Goal: Task Accomplishment & Management: Manage account settings

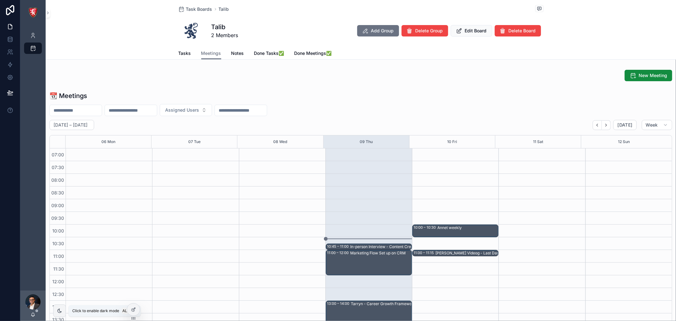
click at [60, 309] on icon "scrollable content" at bounding box center [59, 310] width 5 height 5
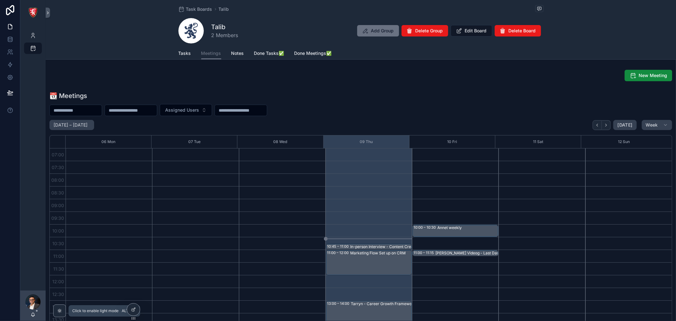
click at [60, 309] on icon "scrollable content" at bounding box center [59, 310] width 5 height 5
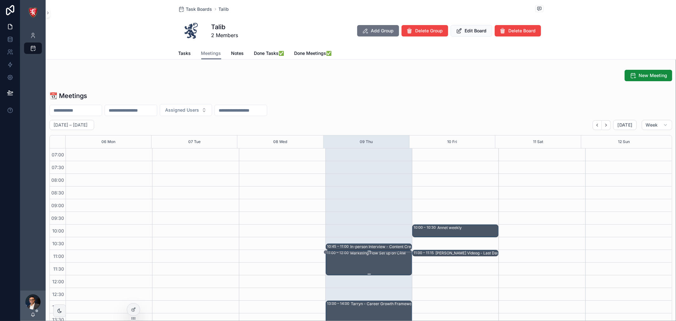
click at [341, 262] on div "11:00 – 12:00 Marketing Flow Set up on CRM" at bounding box center [369, 262] width 84 height 24
click at [383, 270] on div "Marketing Flow Set up on CRM" at bounding box center [380, 262] width 61 height 24
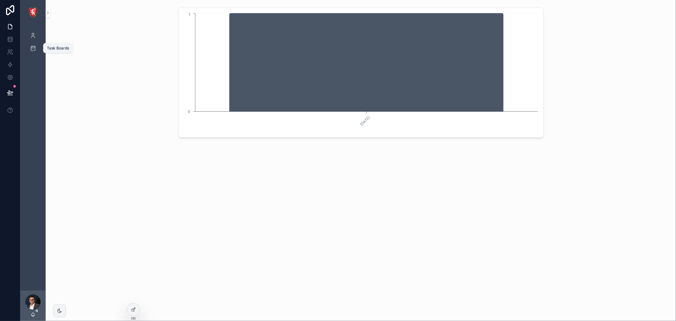
click at [33, 45] on icon "scrollable content" at bounding box center [33, 48] width 6 height 6
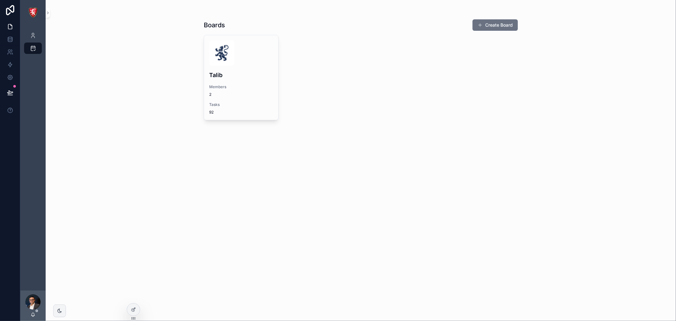
click at [241, 81] on div "Talib Members 2 Tasks 92" at bounding box center [241, 77] width 74 height 85
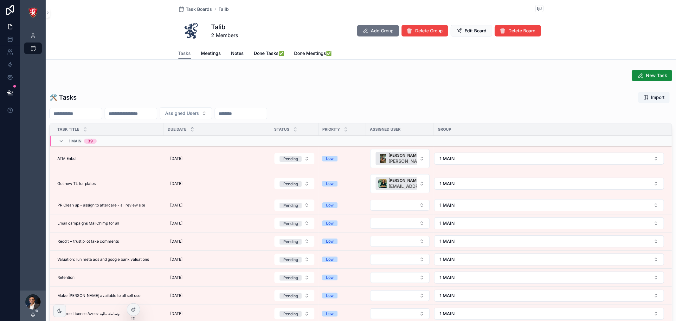
click at [215, 53] on span "Meetings" at bounding box center [211, 53] width 20 height 6
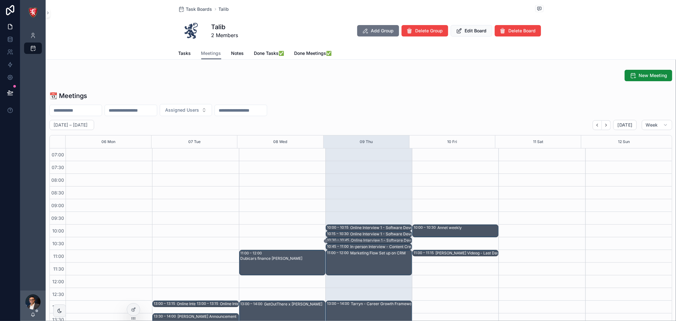
scroll to position [178, 0]
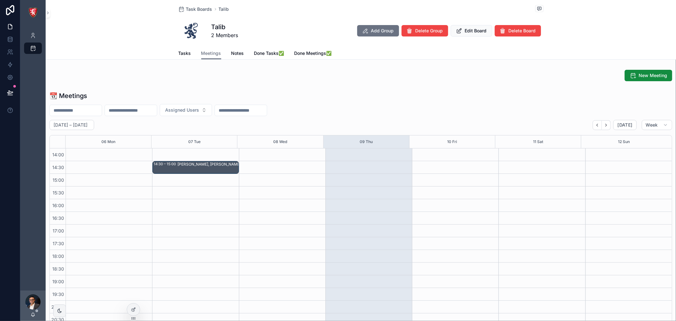
click at [134, 307] on icon at bounding box center [133, 309] width 5 height 5
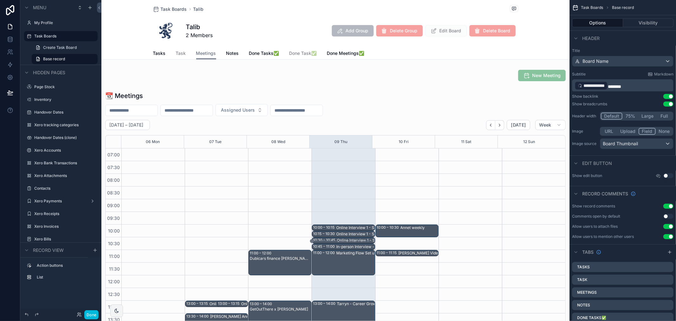
click at [405, 97] on div "scrollable content" at bounding box center [335, 212] width 468 height 246
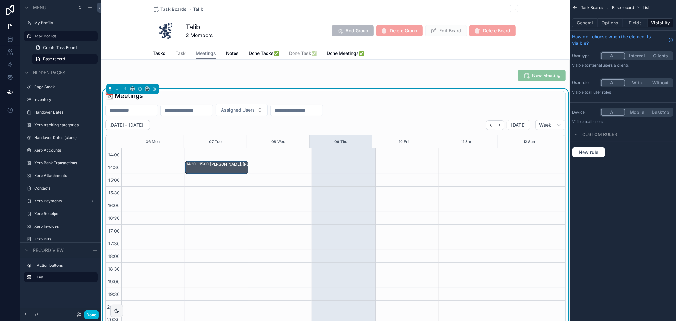
click at [625, 24] on button "Fields" at bounding box center [635, 22] width 25 height 9
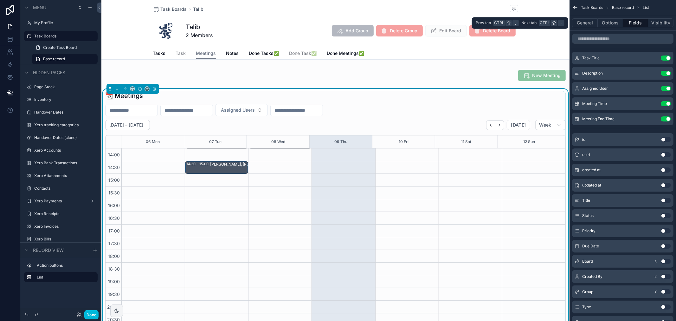
click at [612, 23] on button "Options" at bounding box center [610, 22] width 25 height 9
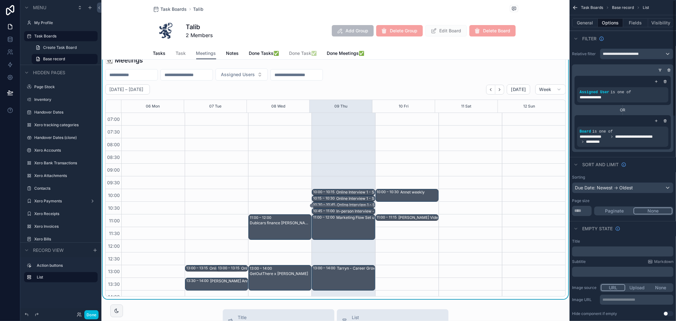
scroll to position [35, 0]
click at [660, 70] on icon "scrollable content" at bounding box center [661, 70] width 4 height 4
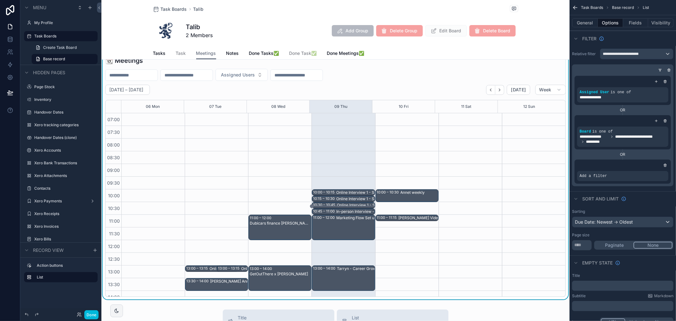
scroll to position [178, 0]
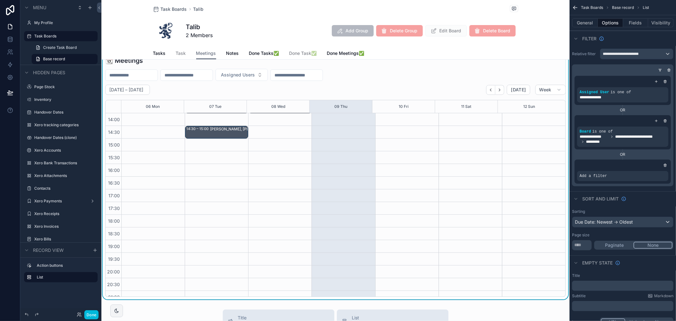
click at [664, 164] on icon "scrollable content" at bounding box center [666, 165] width 4 height 4
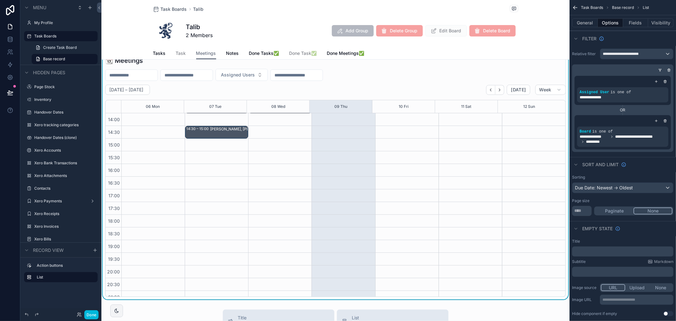
click at [389, 85] on div "[DATE] – [DATE] [DATE] Week" at bounding box center [335, 90] width 461 height 10
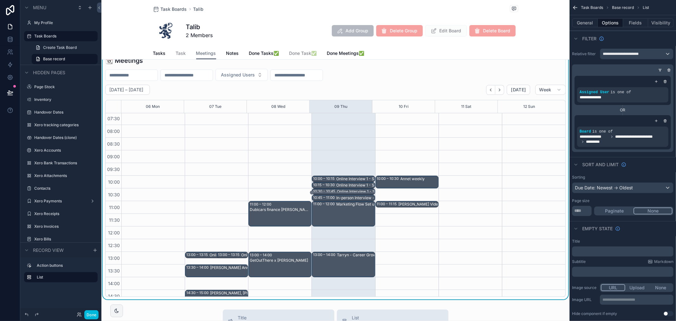
scroll to position [35, 0]
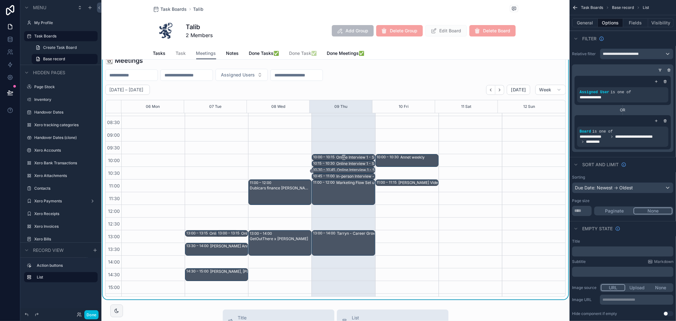
click at [350, 157] on div "Online Interview 1 - Software Developer" at bounding box center [366, 157] width 61 height 5
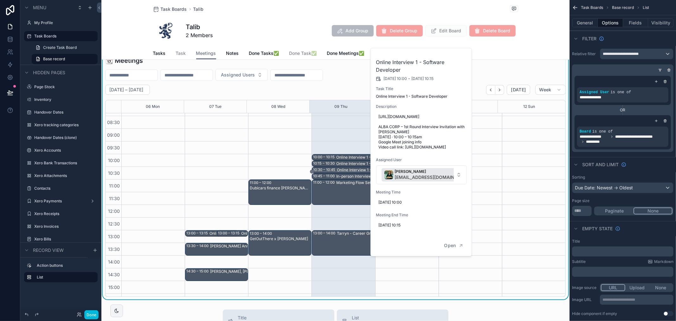
click at [328, 143] on div "10:00 – 10:15 Online Interview 1 - Software Developer 10:15 – 10:30 Online Inte…" at bounding box center [343, 281] width 63 height 406
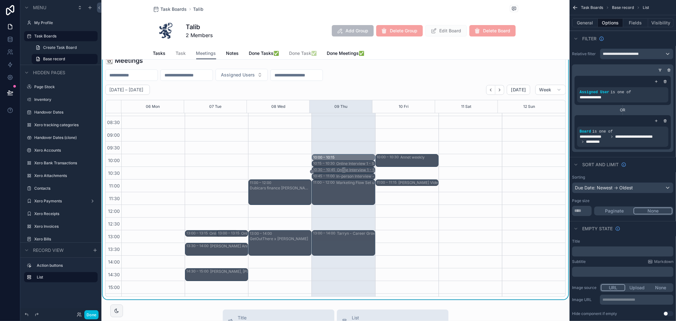
drag, startPoint x: 332, startPoint y: 155, endPoint x: 343, endPoint y: 169, distance: 17.7
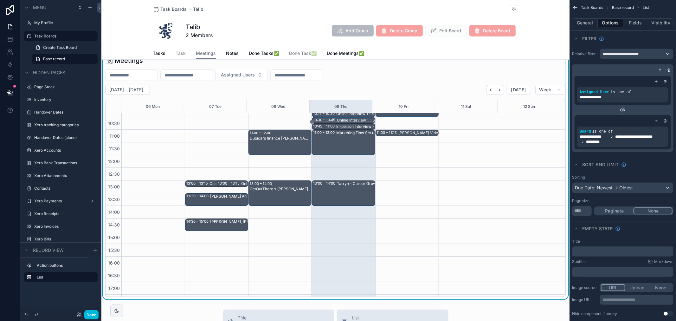
scroll to position [70, 0]
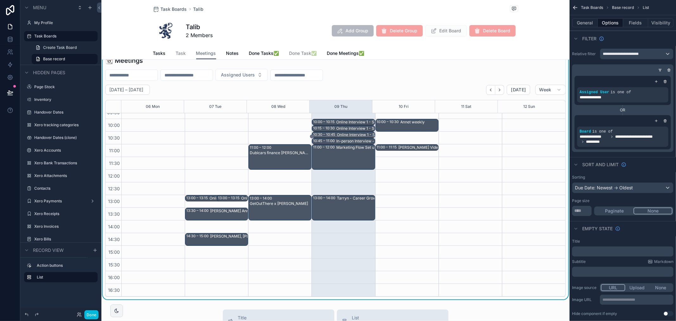
click at [500, 90] on button "Next" at bounding box center [500, 90] width 9 height 10
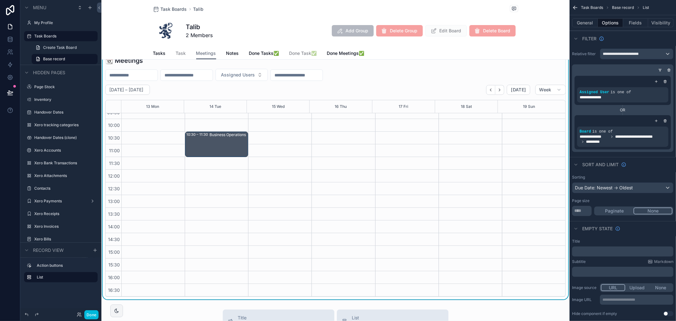
click at [489, 91] on icon "Back" at bounding box center [491, 90] width 5 height 5
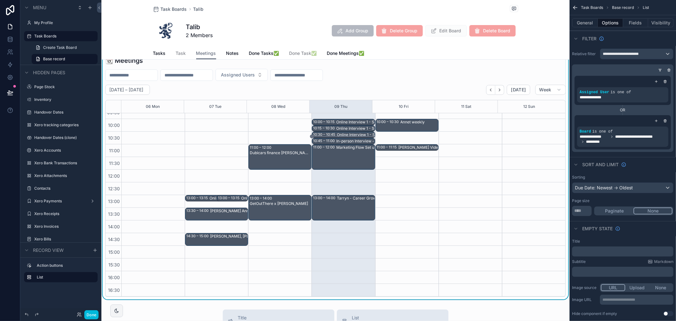
scroll to position [35, 0]
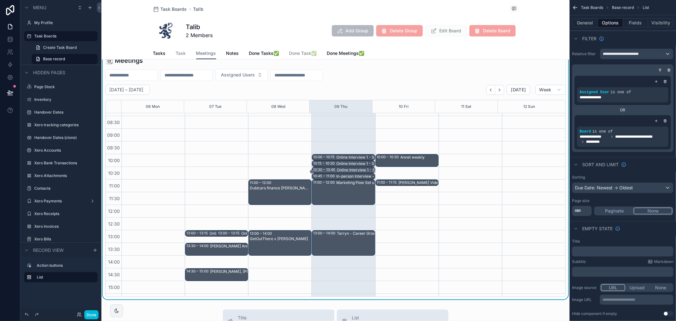
click at [328, 52] on span "Done Meetings✅" at bounding box center [345, 53] width 37 height 6
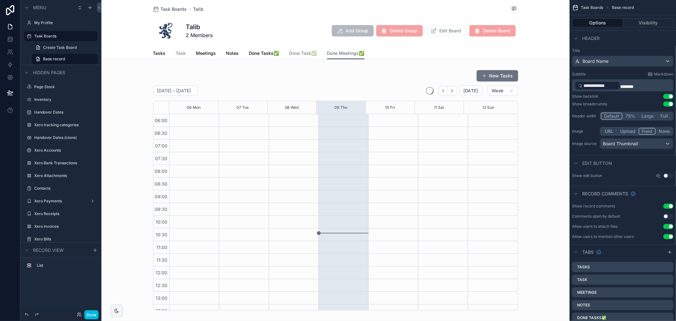
scroll to position [152, 0]
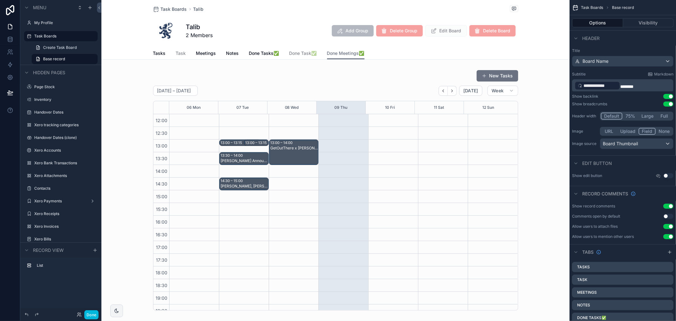
click at [204, 56] on link "Meetings" at bounding box center [206, 54] width 20 height 13
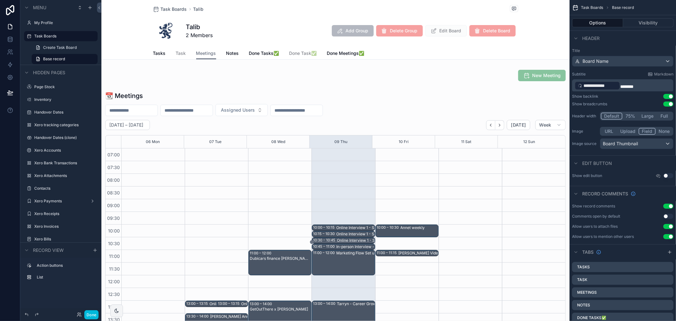
scroll to position [178, 0]
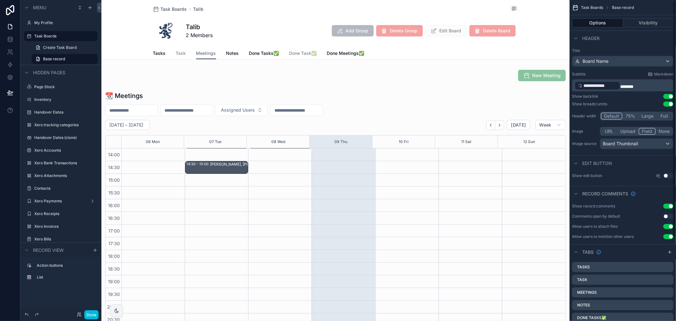
click at [476, 107] on div "scrollable content" at bounding box center [335, 212] width 468 height 246
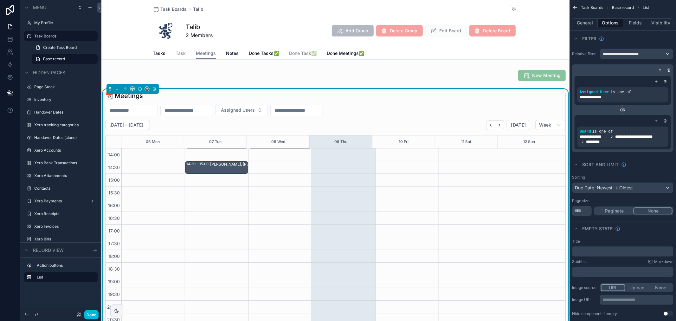
click at [659, 71] on icon "scrollable content" at bounding box center [661, 70] width 4 height 4
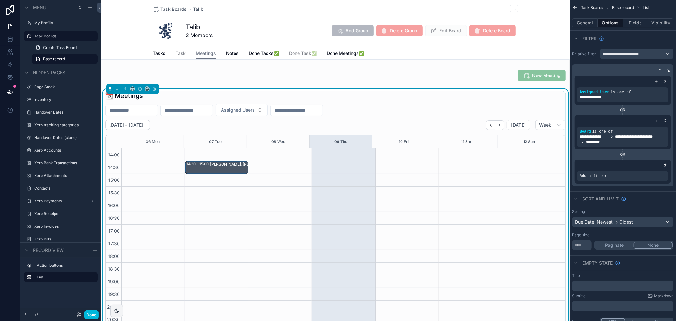
click at [665, 163] on icon "scrollable content" at bounding box center [666, 165] width 4 height 4
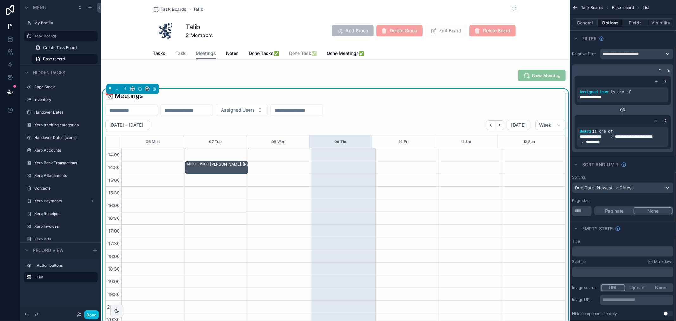
click at [0, 0] on icon "scrollable content" at bounding box center [0, 0] width 0 height 0
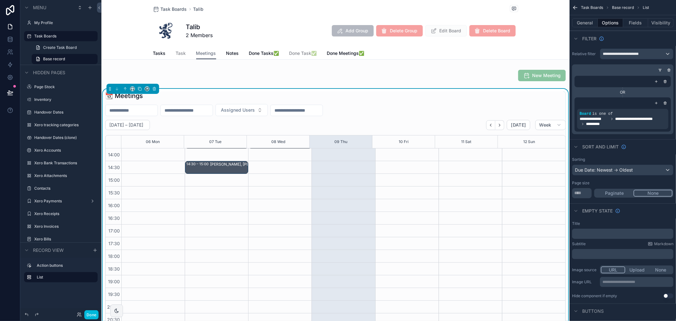
click at [668, 83] on div "scrollable content" at bounding box center [665, 81] width 6 height 6
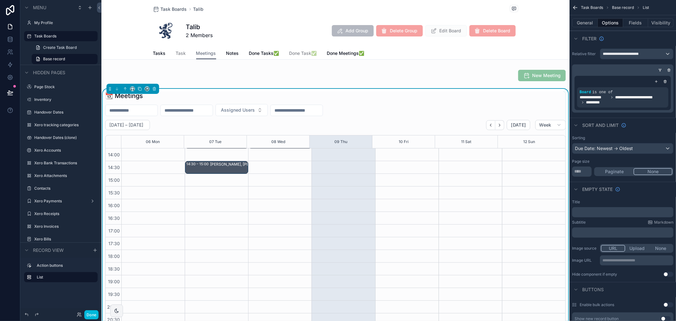
click at [657, 83] on icon "scrollable content" at bounding box center [657, 82] width 4 height 4
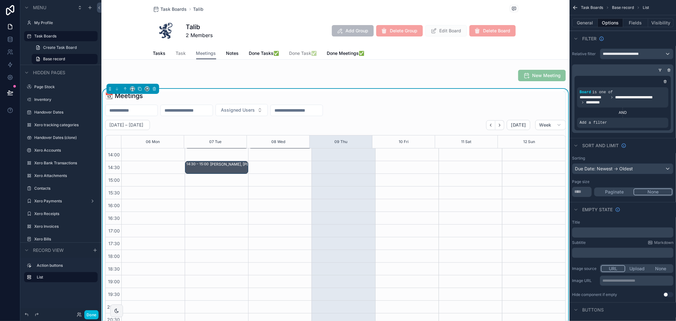
click at [0, 0] on icon "scrollable content" at bounding box center [0, 0] width 0 height 0
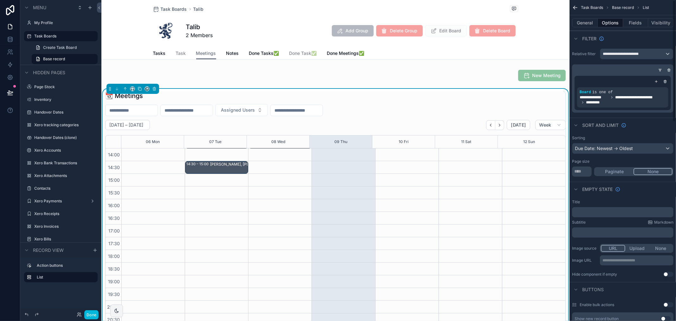
click at [661, 71] on icon "scrollable content" at bounding box center [660, 71] width 1 height 1
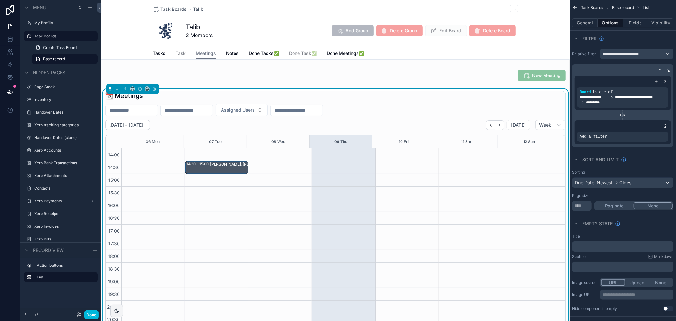
click at [665, 125] on icon "scrollable content" at bounding box center [665, 125] width 3 height 0
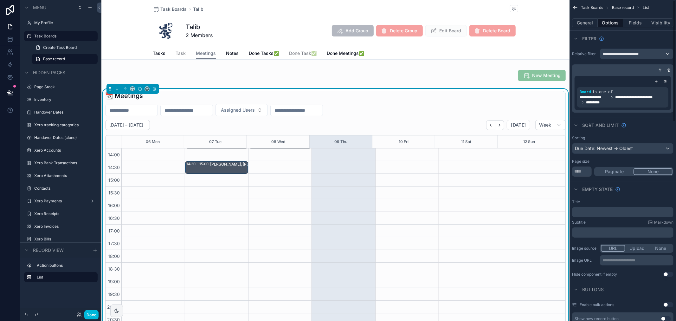
click at [656, 80] on icon "scrollable content" at bounding box center [657, 82] width 4 height 4
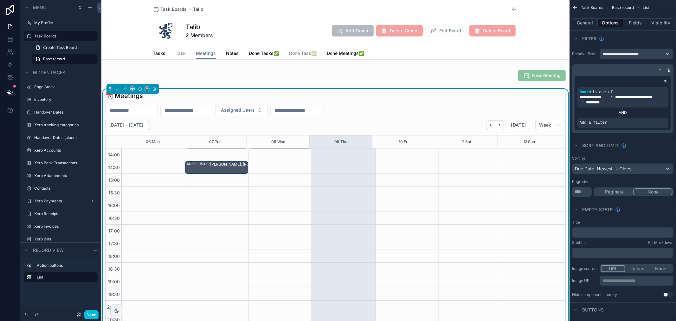
click at [660, 69] on icon "scrollable content" at bounding box center [659, 69] width 1 height 1
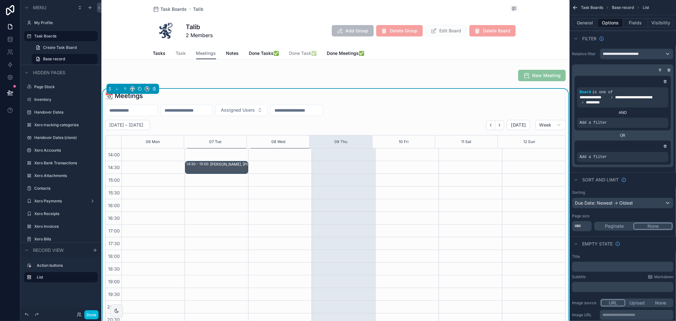
click at [0, 0] on icon "scrollable content" at bounding box center [0, 0] width 0 height 0
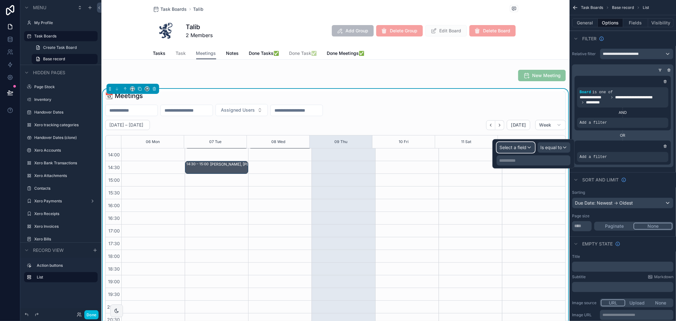
click at [513, 151] on div "Select a field" at bounding box center [516, 147] width 38 height 10
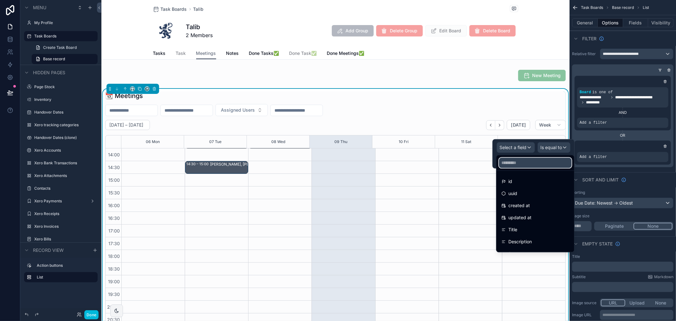
click at [516, 162] on input "text" at bounding box center [535, 163] width 73 height 10
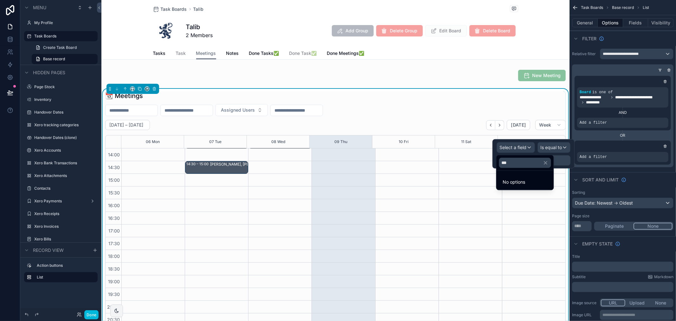
click at [518, 169] on div "***" at bounding box center [525, 162] width 57 height 15
click at [518, 166] on input "***" at bounding box center [525, 163] width 52 height 10
type input "***"
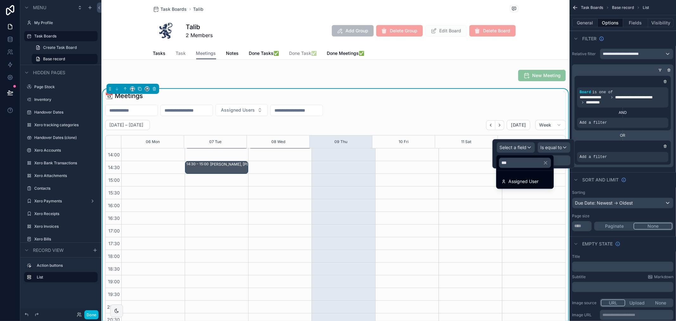
click at [525, 182] on span "Assigned User" at bounding box center [524, 182] width 30 height 8
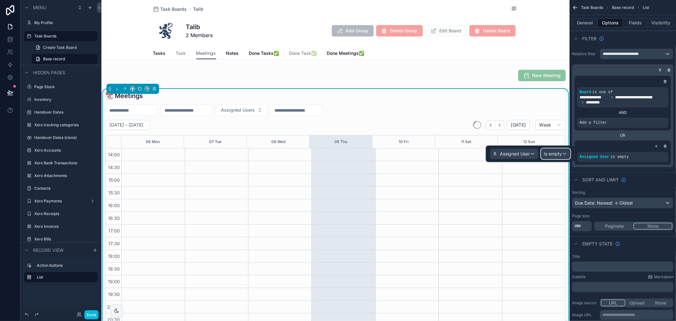
click at [558, 153] on span "Is empty" at bounding box center [553, 154] width 18 height 6
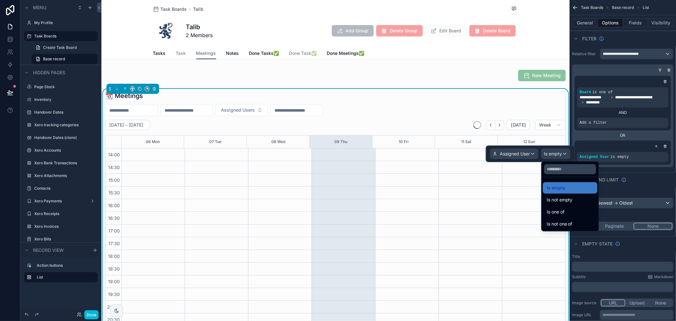
click at [571, 216] on div "Is one of" at bounding box center [570, 211] width 55 height 11
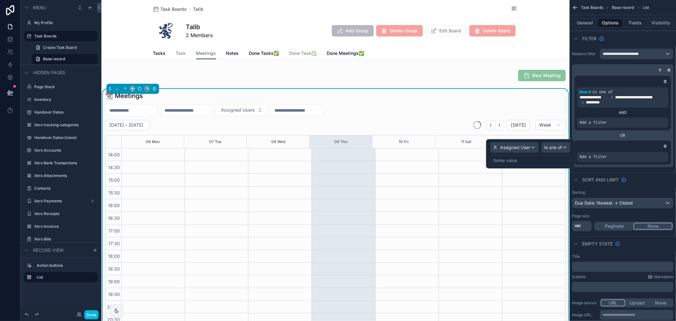
click at [527, 162] on div "Some value" at bounding box center [530, 160] width 80 height 10
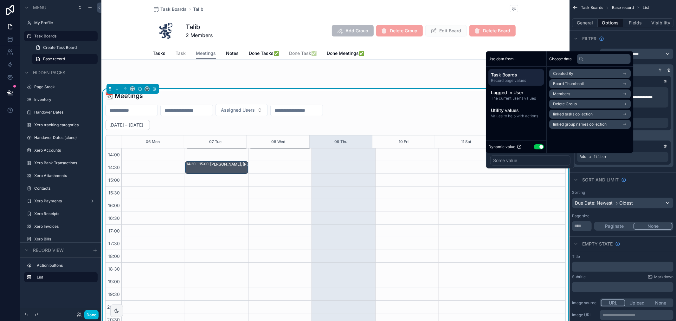
click at [521, 93] on span "Logged in User" at bounding box center [516, 92] width 50 height 6
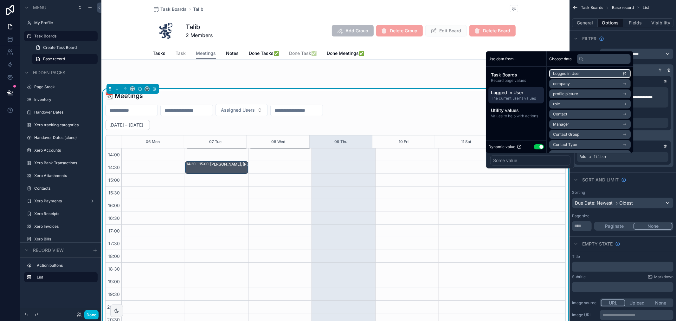
click at [580, 74] on span "Logged in User" at bounding box center [566, 73] width 27 height 5
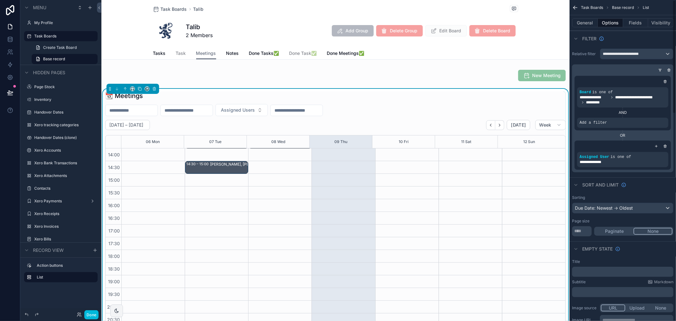
click at [668, 115] on div "AND" at bounding box center [622, 112] width 91 height 10
click at [656, 145] on icon "scrollable content" at bounding box center [657, 146] width 4 height 4
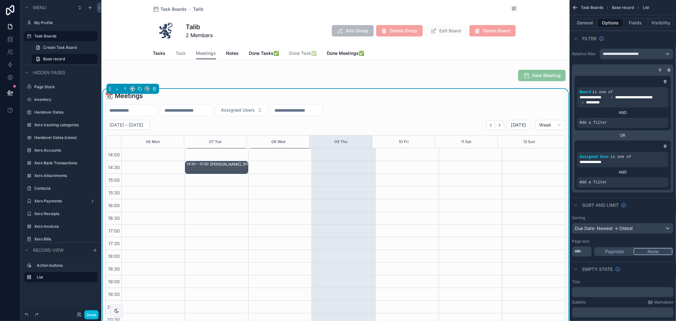
click at [0, 0] on icon "scrollable content" at bounding box center [0, 0] width 0 height 0
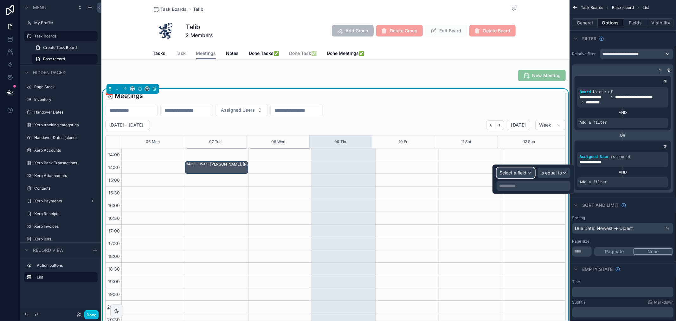
click at [519, 174] on span "Select a field" at bounding box center [513, 172] width 27 height 5
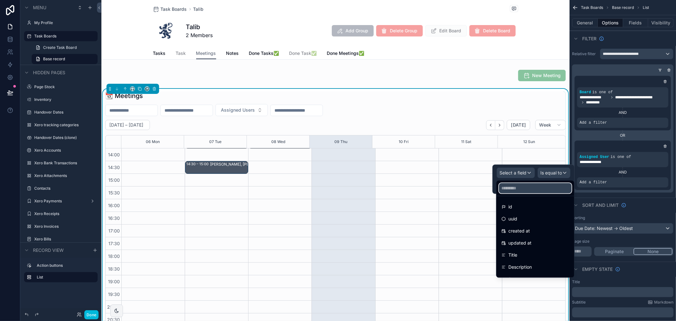
click at [518, 188] on input "text" at bounding box center [535, 188] width 73 height 10
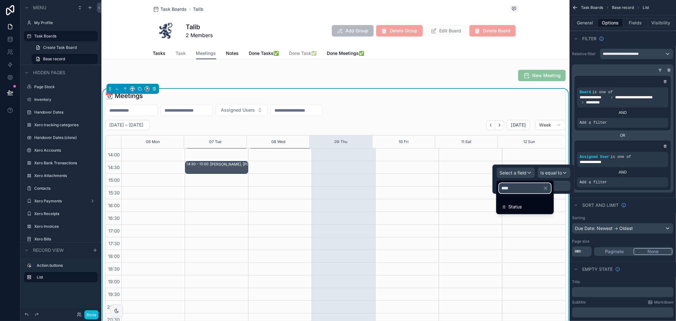
type input "****"
click at [526, 207] on div "Status" at bounding box center [525, 207] width 47 height 8
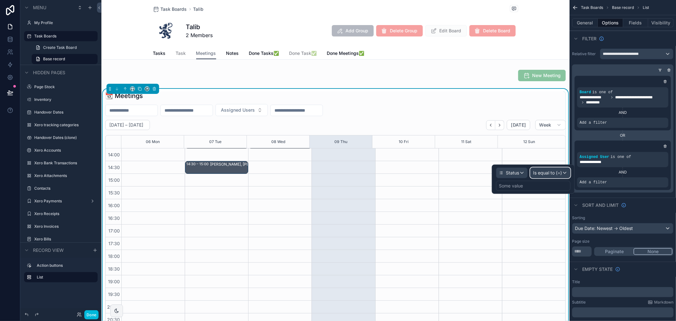
click at [549, 175] on span "Is equal to (=)" at bounding box center [547, 173] width 29 height 6
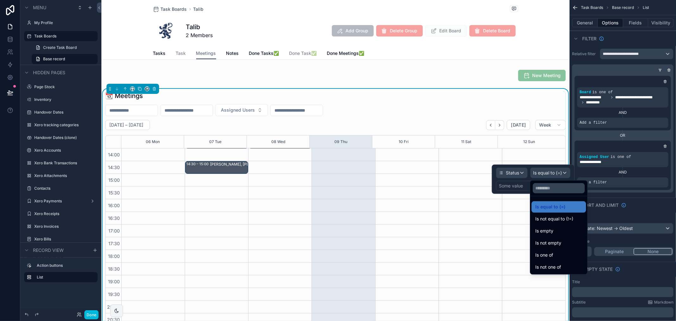
click at [560, 263] on span "Is not one of" at bounding box center [549, 267] width 26 height 8
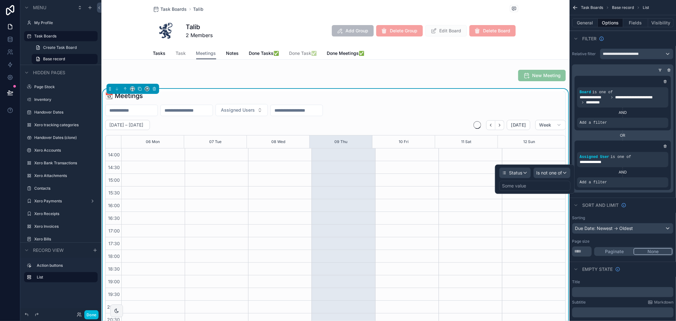
click at [528, 184] on div "Some value" at bounding box center [534, 186] width 71 height 10
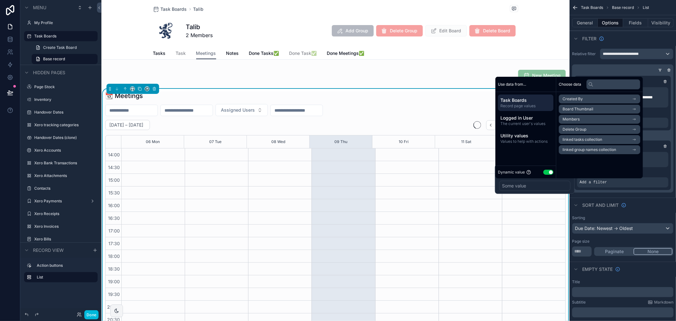
click at [548, 173] on button "Use setting" at bounding box center [548, 172] width 10 height 5
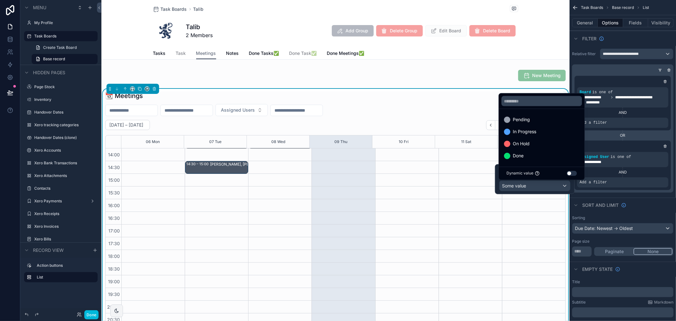
click at [525, 153] on div "Done" at bounding box center [541, 156] width 75 height 8
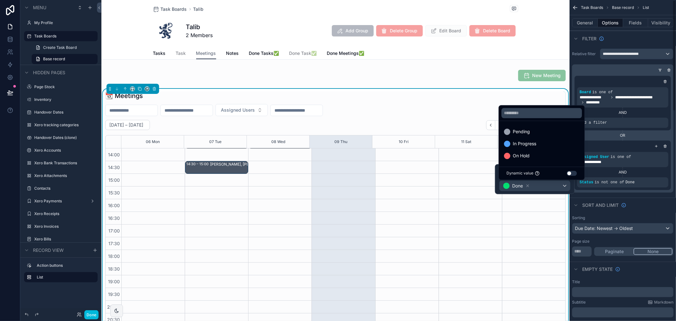
click at [0, 0] on div "scrollable content" at bounding box center [0, 0] width 0 height 0
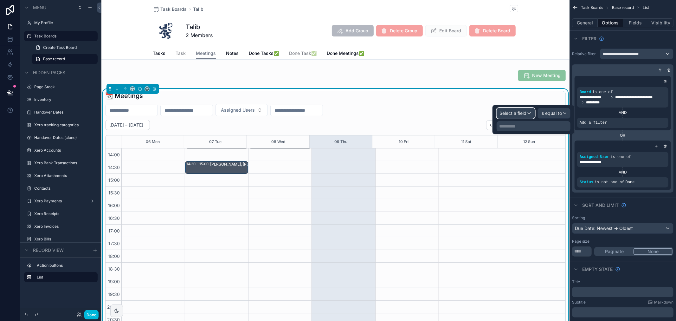
click at [514, 112] on span "Select a field" at bounding box center [513, 112] width 27 height 5
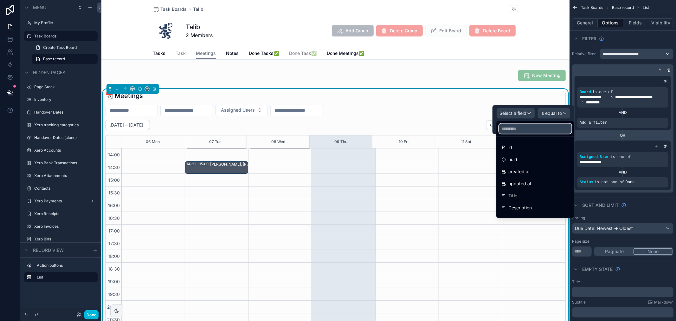
click at [517, 128] on input "text" at bounding box center [535, 129] width 73 height 10
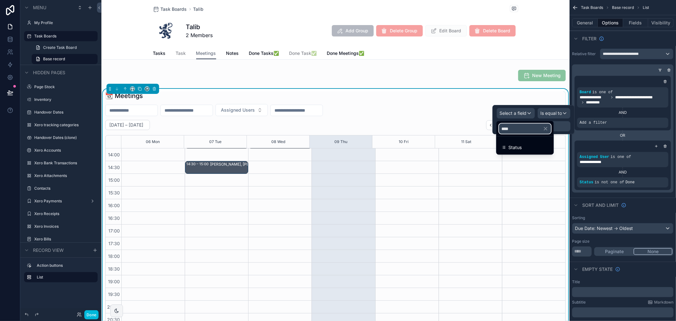
type input "****"
click at [520, 150] on span "Status" at bounding box center [515, 148] width 13 height 8
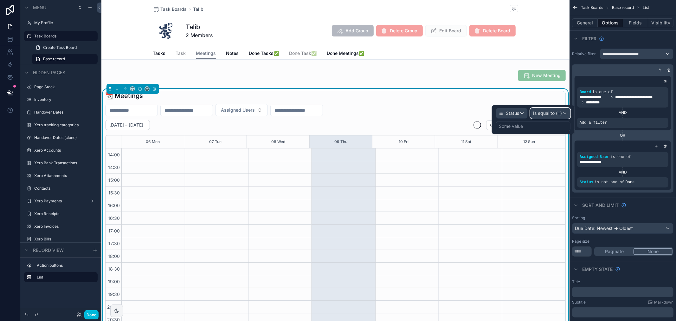
click at [548, 115] on span "Is equal to (=)" at bounding box center [547, 113] width 29 height 6
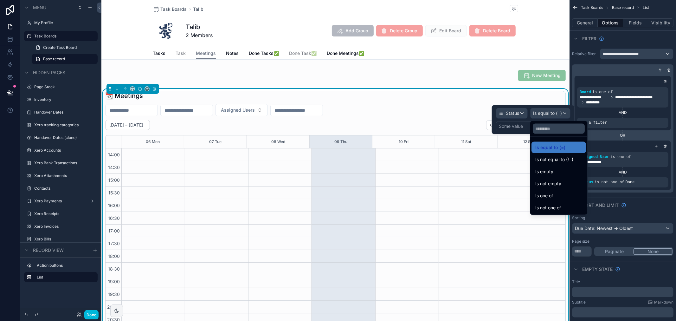
click at [566, 207] on div "Is not one of" at bounding box center [559, 208] width 47 height 8
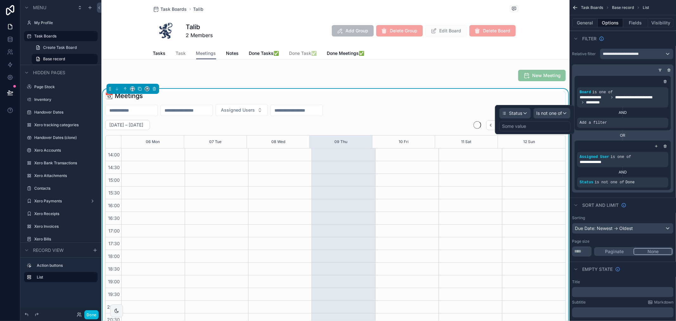
click at [522, 125] on div "Some value" at bounding box center [514, 126] width 24 height 6
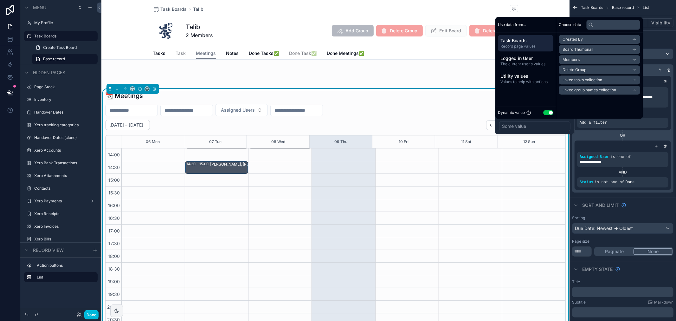
click at [550, 110] on div "Dynamic value Use setting" at bounding box center [525, 112] width 55 height 7
click at [550, 112] on button "Use setting" at bounding box center [548, 112] width 10 height 5
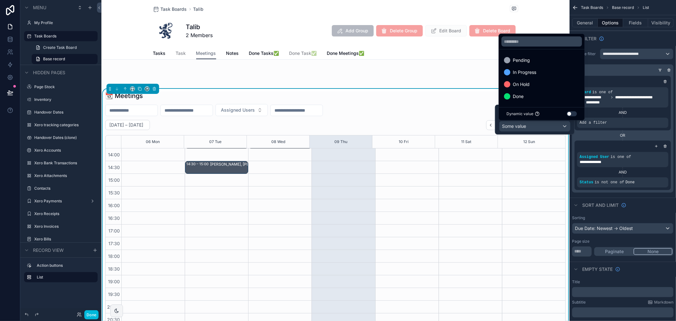
click at [538, 96] on div "Done" at bounding box center [541, 97] width 75 height 8
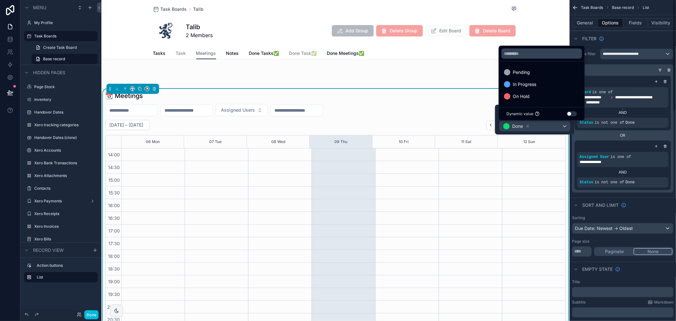
click at [648, 131] on div "OR" at bounding box center [623, 135] width 96 height 10
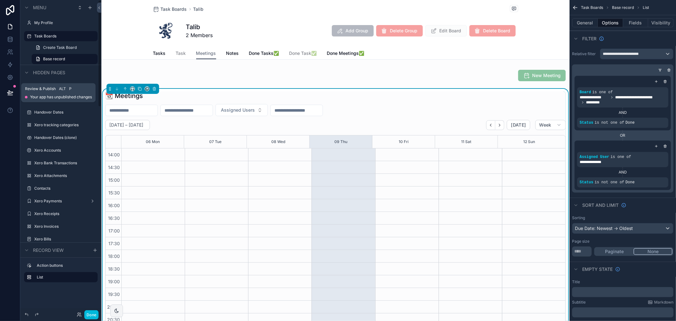
click at [15, 93] on button at bounding box center [10, 93] width 14 height 18
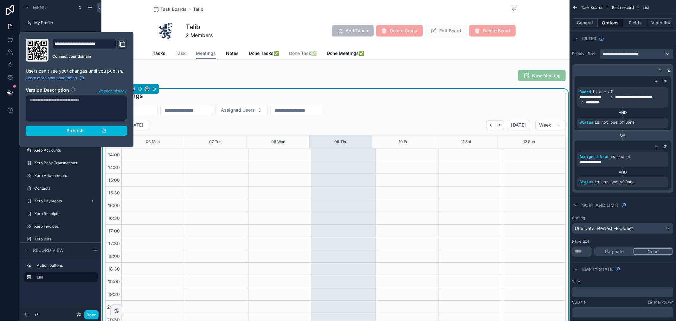
click at [86, 134] on button "Publish" at bounding box center [76, 131] width 101 height 10
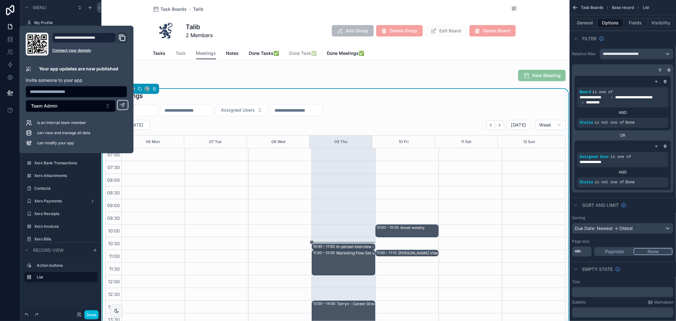
scroll to position [178, 0]
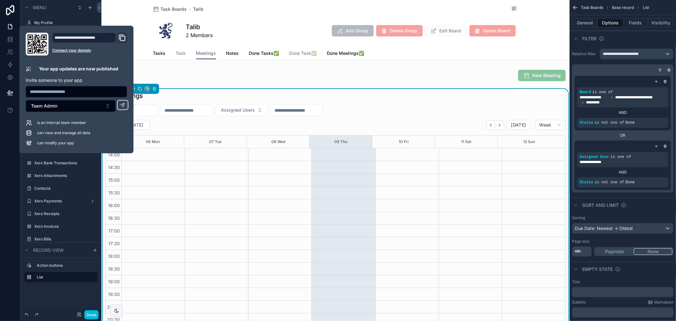
click at [137, 43] on div "Task Boards Talib Talib 2 Members Add Group Delete Group Edit Board Delete Boar…" at bounding box center [335, 30] width 468 height 60
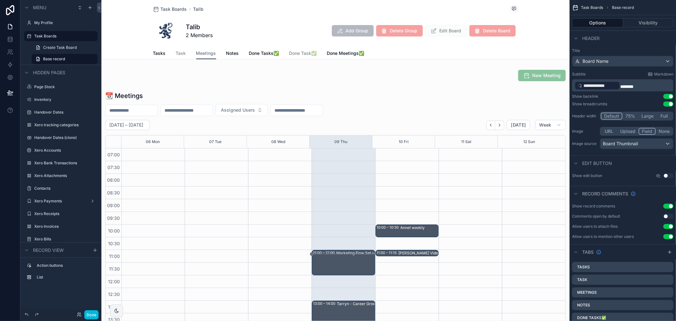
scroll to position [178, 0]
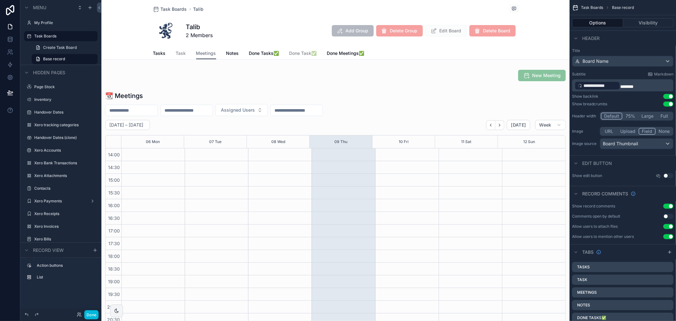
click at [162, 55] on span "Tasks" at bounding box center [159, 53] width 13 height 6
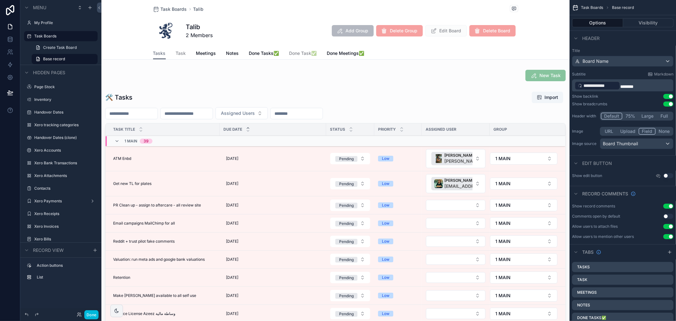
click at [448, 206] on div "scrollable content" at bounding box center [335, 229] width 468 height 281
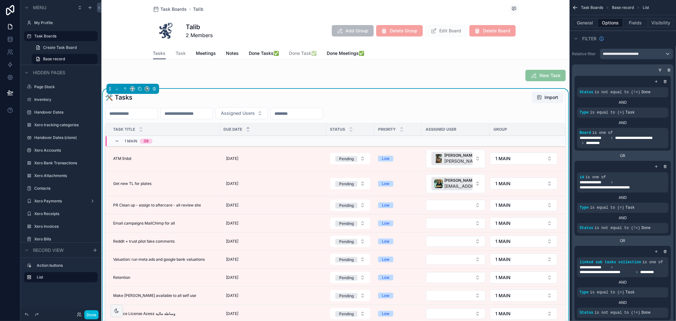
click at [448, 208] on button "Select Button" at bounding box center [456, 205] width 60 height 11
click at [418, 99] on div "🛠 Tasks Import" at bounding box center [335, 97] width 461 height 12
drag, startPoint x: 186, startPoint y: 24, endPoint x: 198, endPoint y: 24, distance: 11.7
click at [198, 24] on h1 "Talib" at bounding box center [199, 27] width 27 height 9
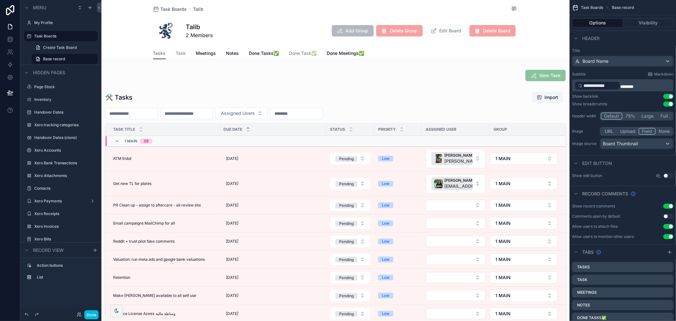
click at [385, 53] on div "Tasks Task Meetings Notes Done Tasks✅ Done Task✅ Done Meetings✅" at bounding box center [335, 53] width 365 height 12
click at [200, 52] on span "Meetings" at bounding box center [206, 53] width 20 height 6
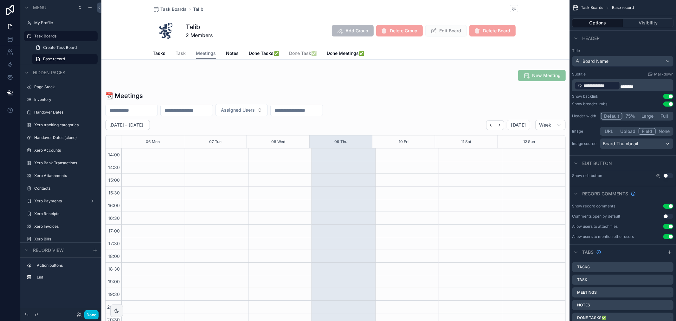
click at [226, 52] on span "Notes" at bounding box center [232, 53] width 13 height 6
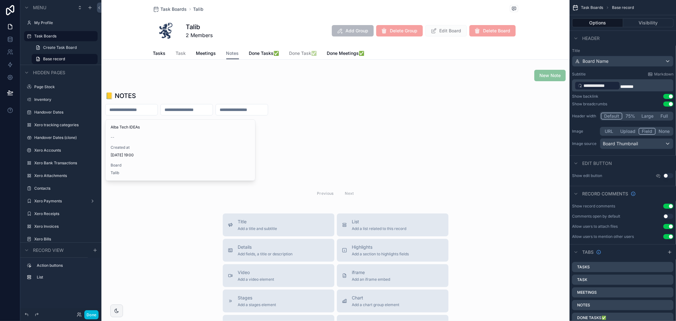
click at [155, 52] on span "Tasks" at bounding box center [159, 53] width 13 height 6
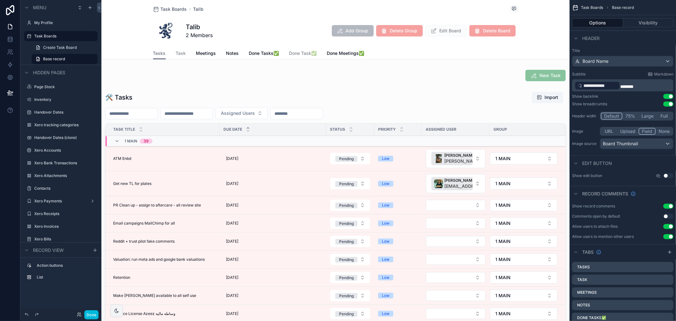
click at [180, 158] on div "scrollable content" at bounding box center [335, 229] width 468 height 281
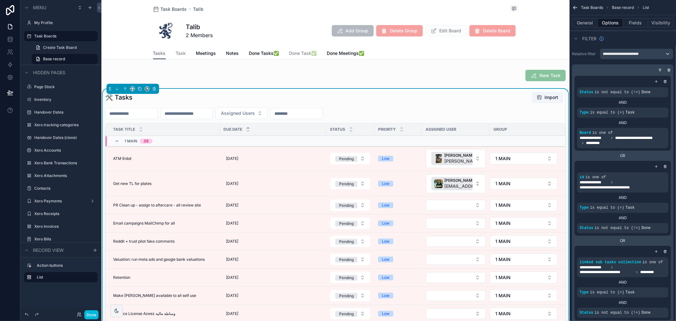
click at [129, 159] on span "ATM Enbd" at bounding box center [122, 158] width 18 height 5
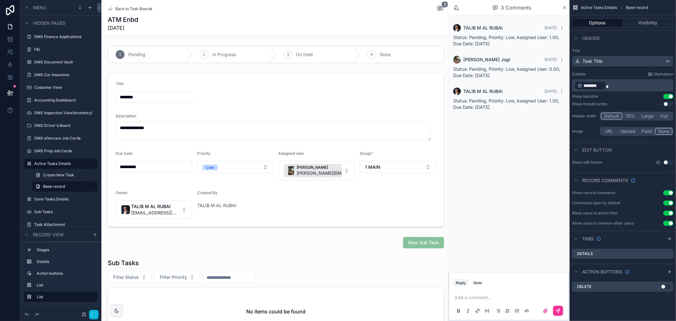
scroll to position [106, 0]
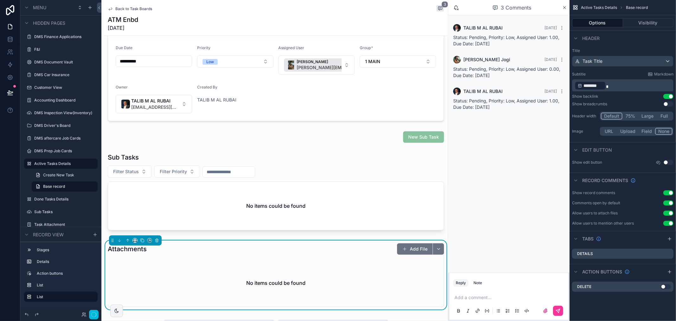
click at [410, 138] on div "scrollable content" at bounding box center [276, 137] width 344 height 16
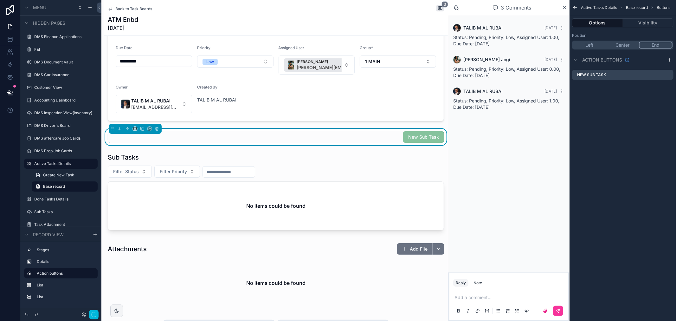
click at [410, 139] on span "New Sub Task" at bounding box center [423, 136] width 41 height 11
click at [95, 315] on icon "button" at bounding box center [93, 314] width 5 height 5
click at [94, 316] on icon "button" at bounding box center [93, 314] width 5 height 5
